Goal: Transaction & Acquisition: Book appointment/travel/reservation

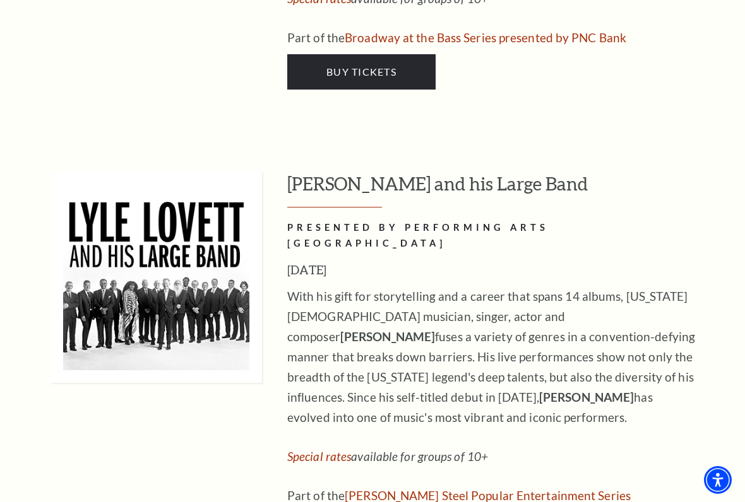
scroll to position [1634, 0]
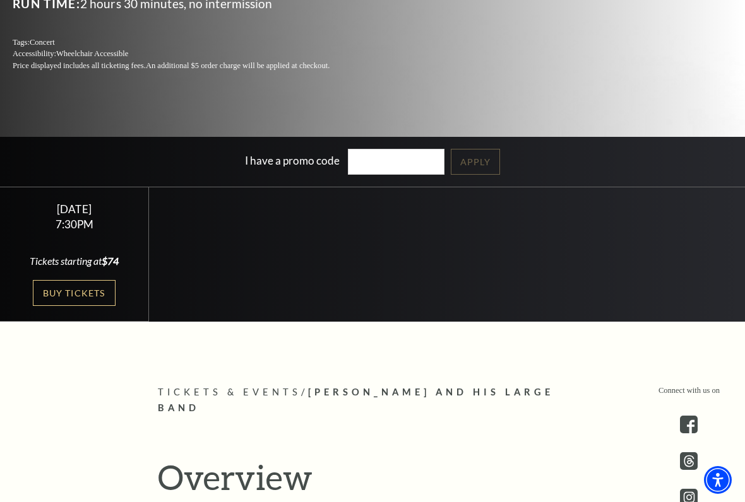
scroll to position [261, 0]
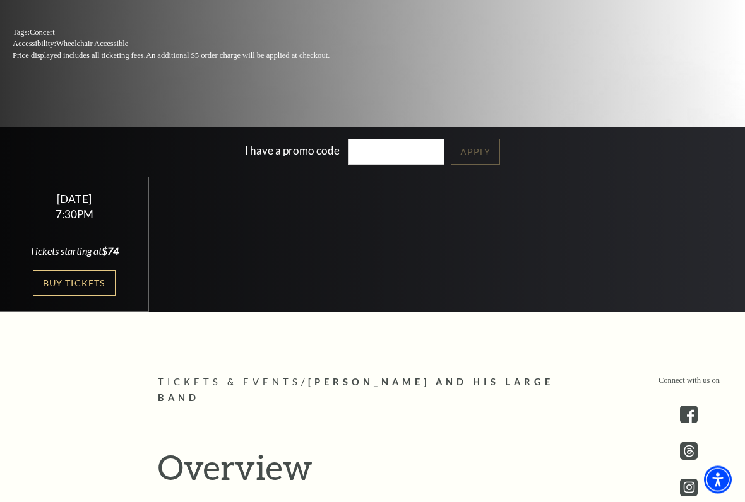
click at [78, 281] on link "Buy Tickets" at bounding box center [74, 284] width 82 height 26
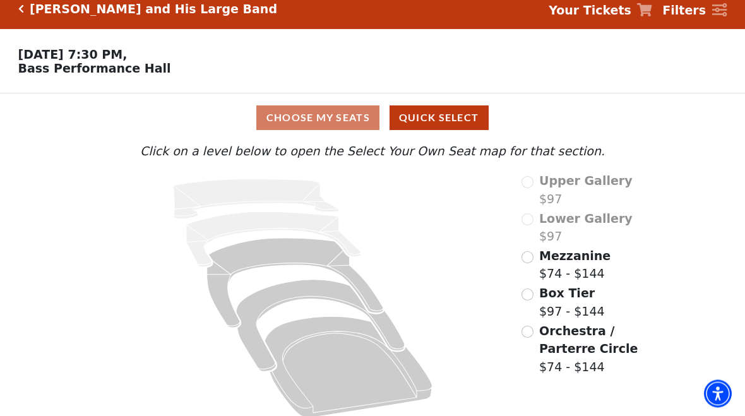
scroll to position [22, 0]
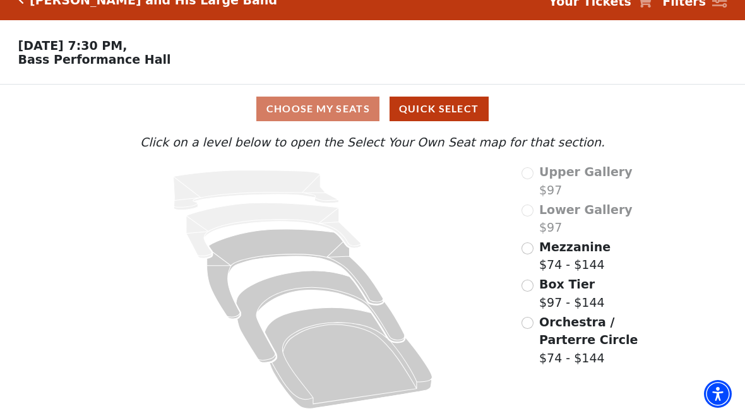
click at [539, 248] on span "Mezzanine" at bounding box center [574, 247] width 71 height 14
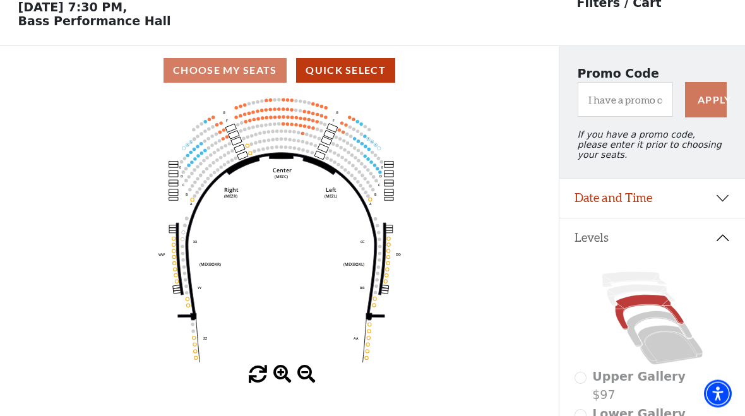
scroll to position [59, 0]
click at [287, 383] on span at bounding box center [282, 374] width 18 height 18
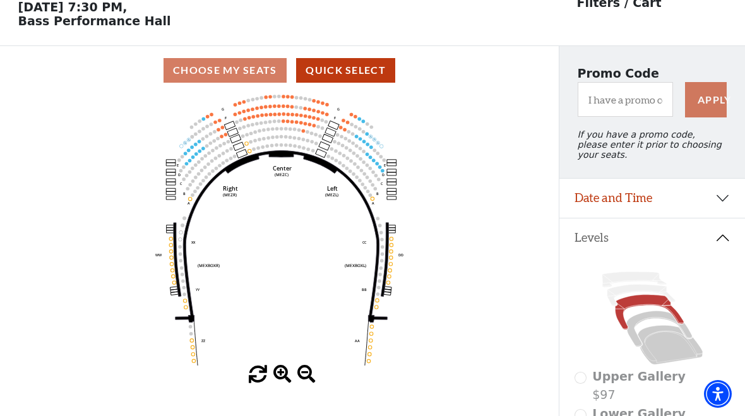
click at [290, 376] on span at bounding box center [282, 374] width 18 height 18
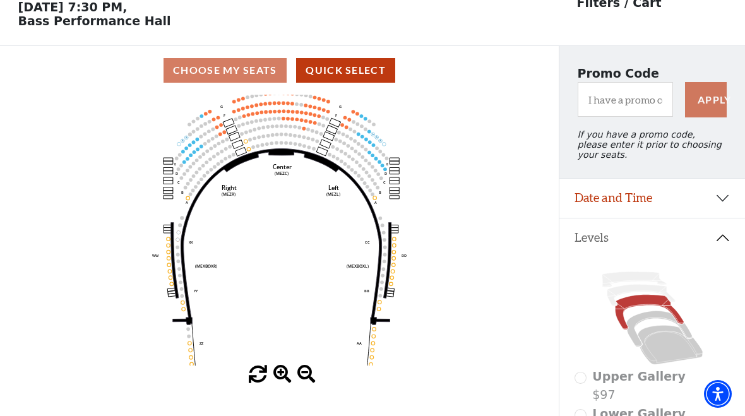
click at [283, 381] on span at bounding box center [282, 374] width 18 height 18
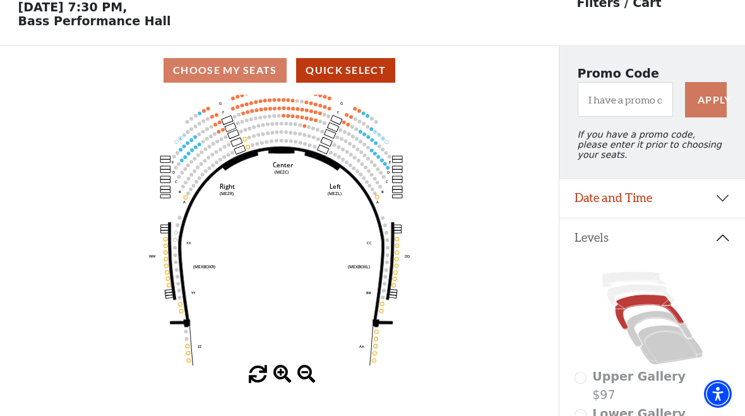
click at [285, 374] on span at bounding box center [282, 374] width 18 height 18
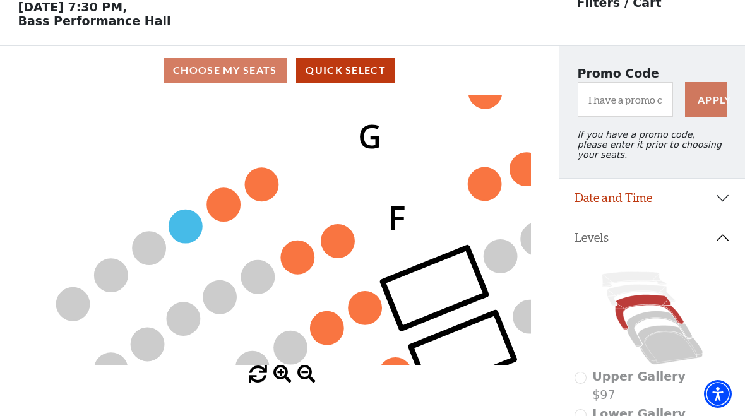
click at [268, 200] on circle at bounding box center [262, 184] width 33 height 33
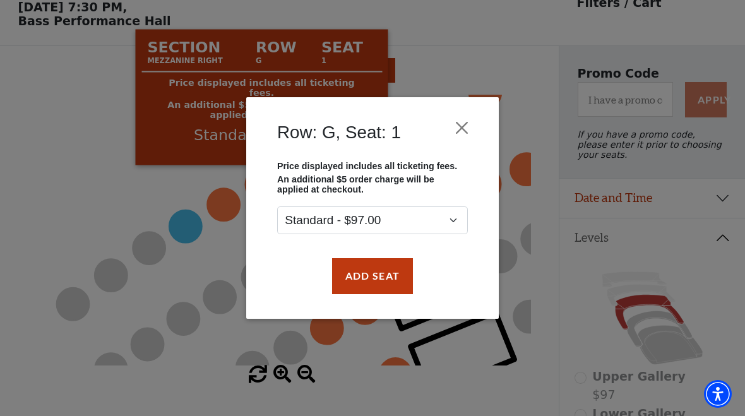
click at [386, 293] on button "Add Seat" at bounding box center [372, 275] width 81 height 35
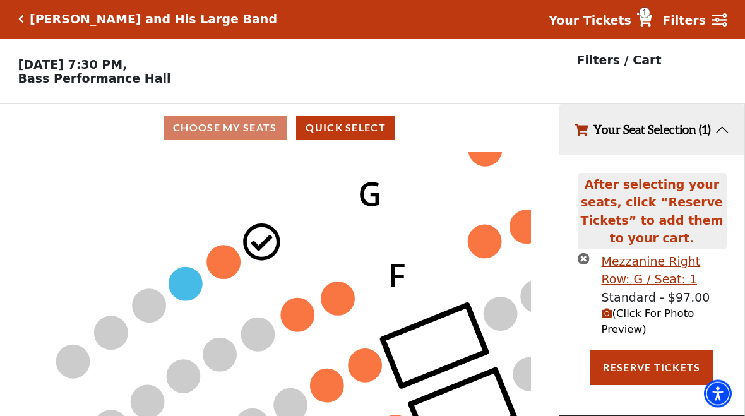
scroll to position [0, 0]
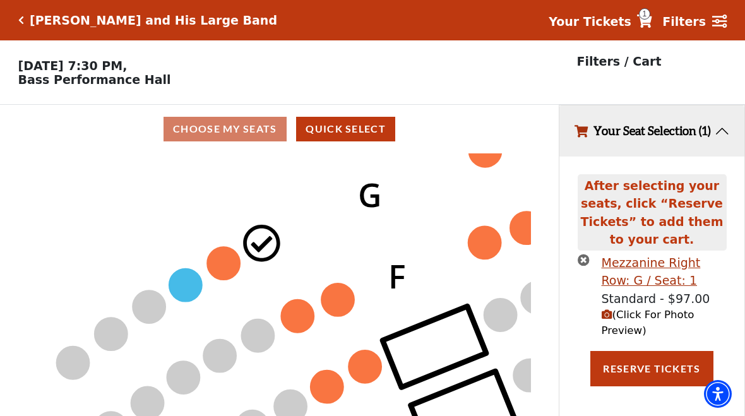
click at [233, 265] on circle at bounding box center [224, 263] width 33 height 33
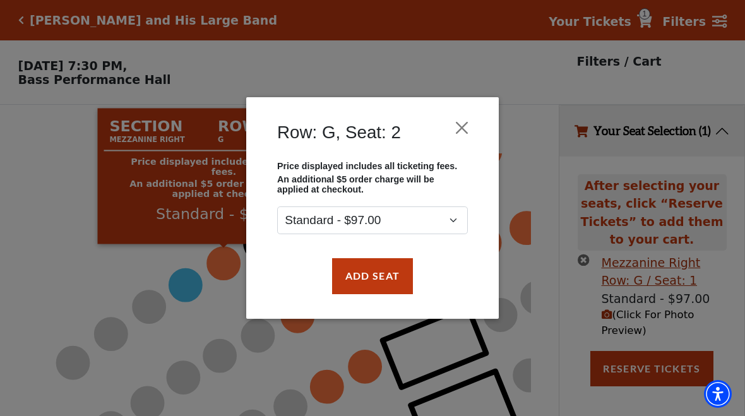
click at [388, 288] on button "Add Seat" at bounding box center [372, 275] width 81 height 35
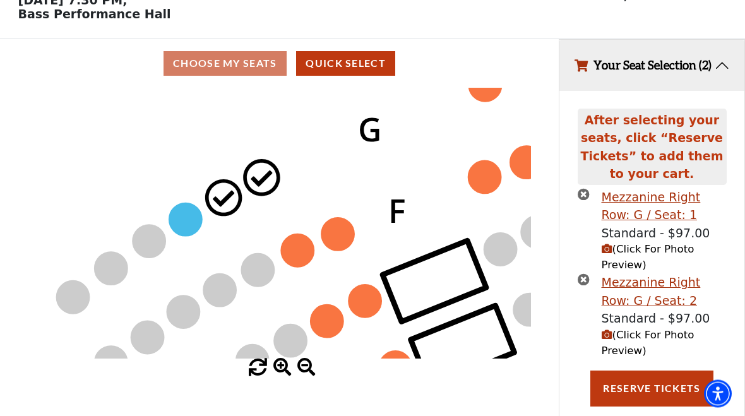
scroll to position [66, 0]
